Goal: Task Accomplishment & Management: Use online tool/utility

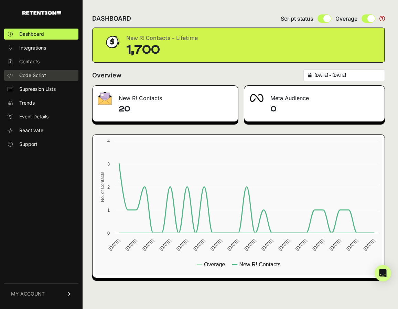
click at [56, 72] on link "Code Script" at bounding box center [41, 75] width 74 height 11
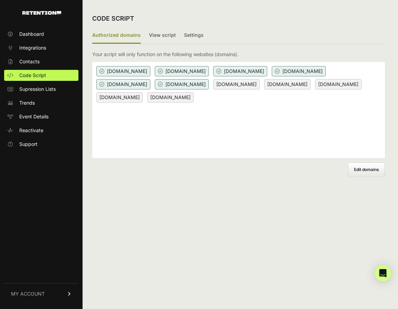
click at [375, 170] on span "Edit domains" at bounding box center [366, 169] width 25 height 5
click at [0, 0] on input "Add domain" at bounding box center [0, 0] width 0 height 0
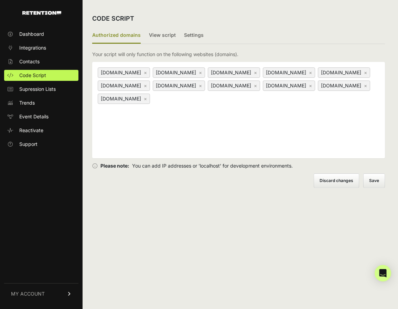
click at [297, 110] on div "jfb.dev × jasonfleetwoodboldt.com × heliosdev.shop × www.quickvideo.chat × www.…" at bounding box center [238, 110] width 293 height 96
type input "[DOMAIN_NAME]"
click at [378, 178] on button "Save" at bounding box center [374, 181] width 21 height 14
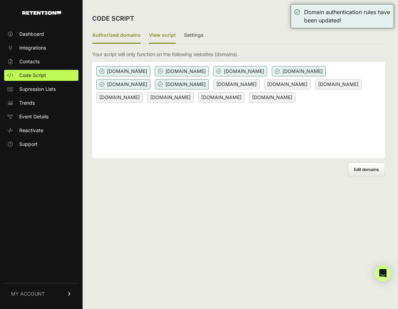
click at [162, 34] on label "View script" at bounding box center [162, 36] width 27 height 16
click at [0, 0] on input "View script" at bounding box center [0, 0] width 0 height 0
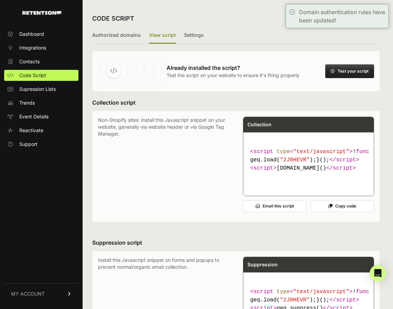
click at [330, 212] on button "Copy code" at bounding box center [343, 206] width 64 height 12
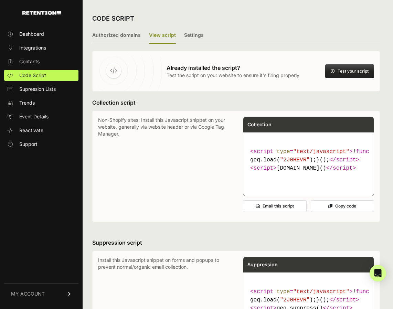
click at [331, 212] on button "Copy code" at bounding box center [343, 206] width 64 height 12
click at [335, 73] on button "Test your script" at bounding box center [349, 71] width 49 height 14
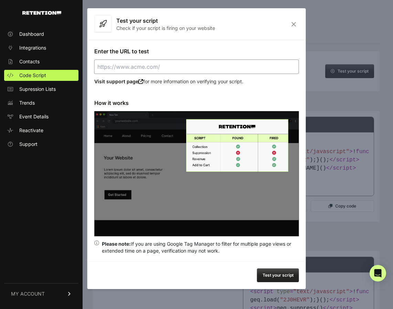
click at [219, 63] on input "Enter the URL to test" at bounding box center [196, 67] width 205 height 14
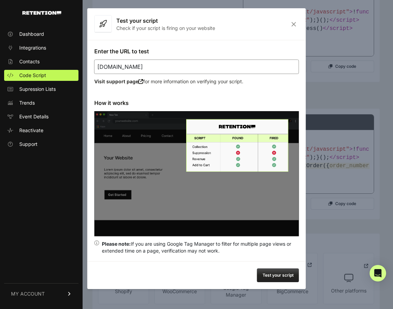
scroll to position [299, 0]
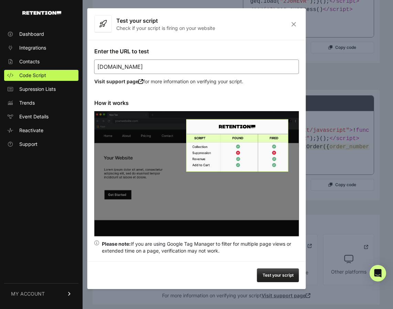
click at [270, 272] on button "Test your script" at bounding box center [278, 275] width 42 height 14
type input "[URL][DOMAIN_NAME]"
click at [173, 41] on div "Enter the URL to test [URL][DOMAIN_NAME] Visit support page for more informatio…" at bounding box center [196, 150] width 219 height 221
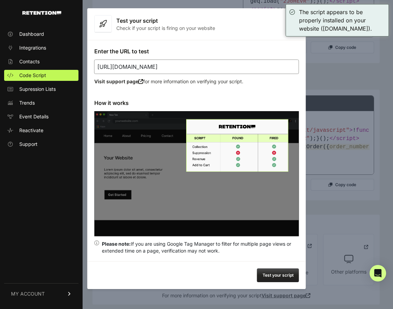
click at [316, 87] on div at bounding box center [196, 154] width 393 height 309
